Goal: Information Seeking & Learning: Learn about a topic

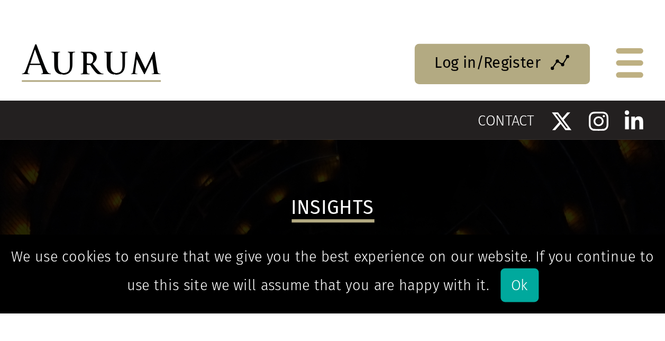
scroll to position [735, 0]
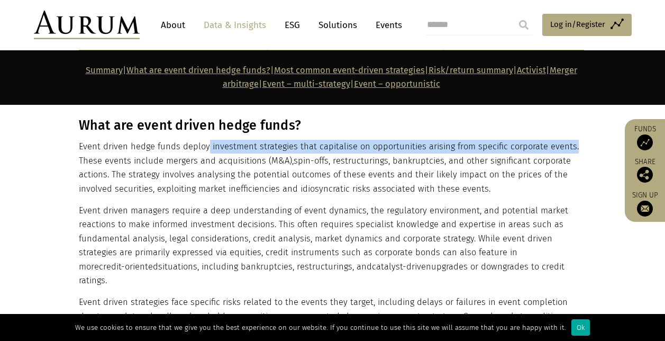
drag, startPoint x: 207, startPoint y: 145, endPoint x: 568, endPoint y: 139, distance: 361.7
click at [323, 138] on div "What are event driven hedge funds? Event driven hedge funds deploy investment s…" at bounding box center [331, 248] width 505 height 262
copy p "investment strategies that capitalise on opportunities arising from specific co…"
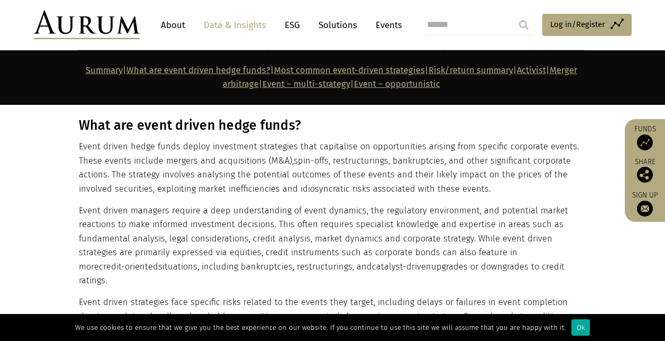
click at [295, 138] on span "spin-offs" at bounding box center [310, 160] width 35 height 10
drag, startPoint x: 428, startPoint y: 182, endPoint x: 108, endPoint y: 176, distance: 320.5
click at [108, 138] on p "Event driven hedge funds deploy investment strategies that capitalise on opport…" at bounding box center [331, 168] width 505 height 56
copy p "other significant corporate actions."
click at [323, 138] on p "Event driven hedge funds deploy investment strategies that capitalise on opport…" at bounding box center [331, 168] width 505 height 56
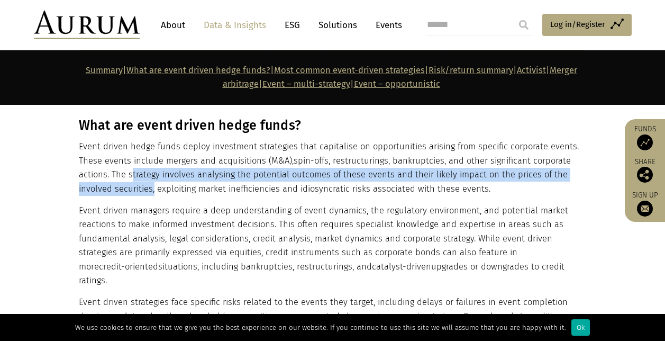
drag, startPoint x: 132, startPoint y: 173, endPoint x: 152, endPoint y: 185, distance: 22.8
click at [152, 138] on p "Event driven hedge funds deploy investment strategies that capitalise on opport…" at bounding box center [331, 168] width 505 height 56
copy p "trategy involves analysing the potential outcomes of these events and their lik…"
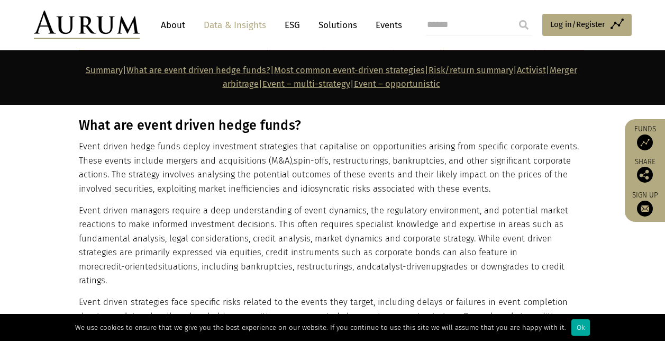
click at [271, 138] on p "Event driven managers require a deep understanding of event dynamics, the regul…" at bounding box center [331, 246] width 505 height 84
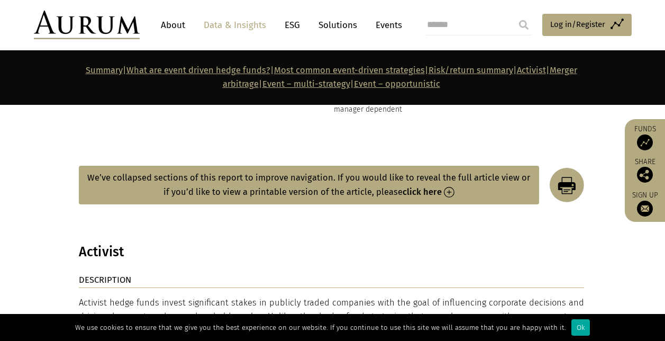
scroll to position [2215, 0]
